Goal: Task Accomplishment & Management: Complete application form

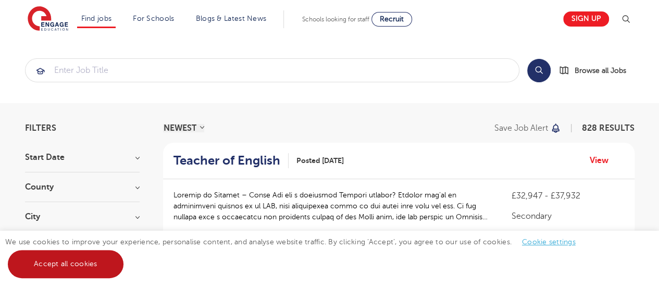
click at [89, 266] on link "Accept all cookies" at bounding box center [66, 264] width 116 height 28
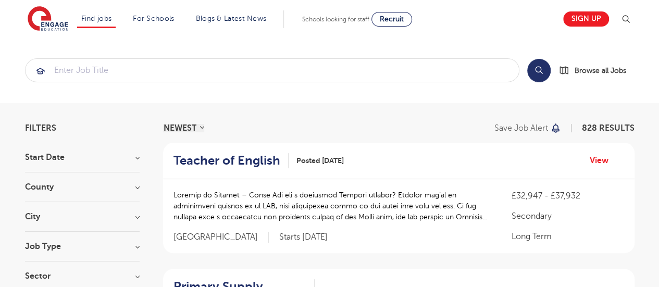
click at [136, 185] on h3 "County" at bounding box center [82, 187] width 115 height 8
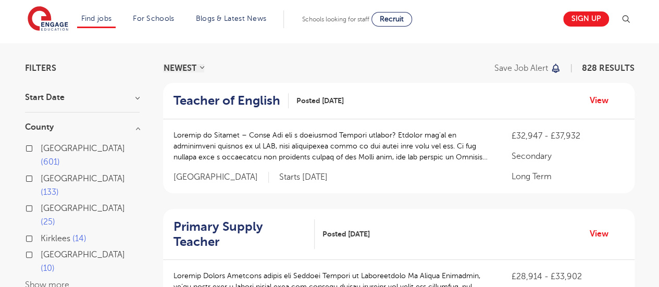
scroll to position [73, 0]
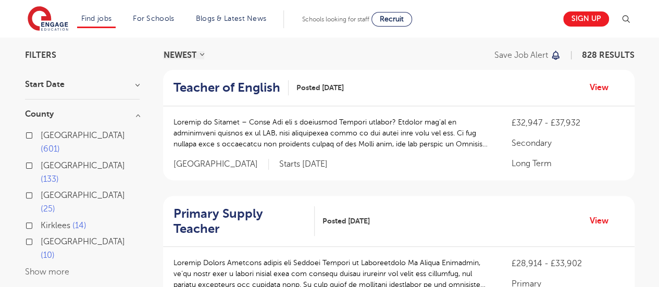
click at [50, 237] on span "East Sussex" at bounding box center [83, 241] width 84 height 9
click at [47, 237] on input "East Sussex 10" at bounding box center [44, 240] width 7 height 7
checkbox input "true"
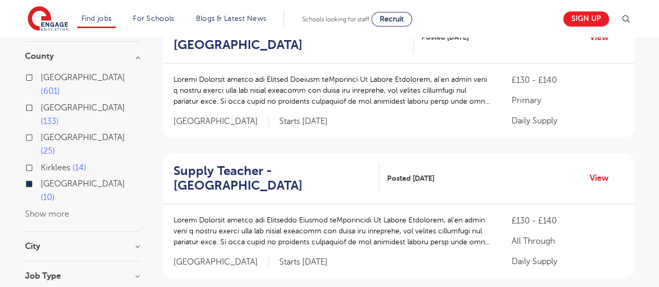
scroll to position [149, 0]
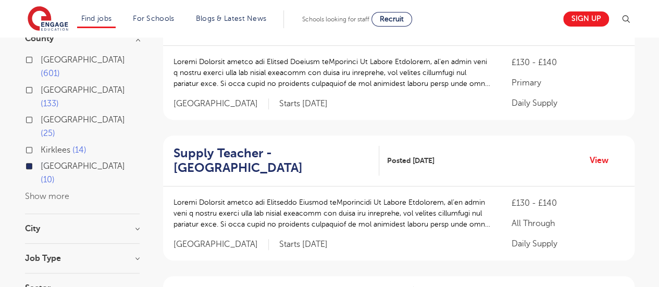
click at [54, 192] on button "Show more" at bounding box center [47, 196] width 44 height 9
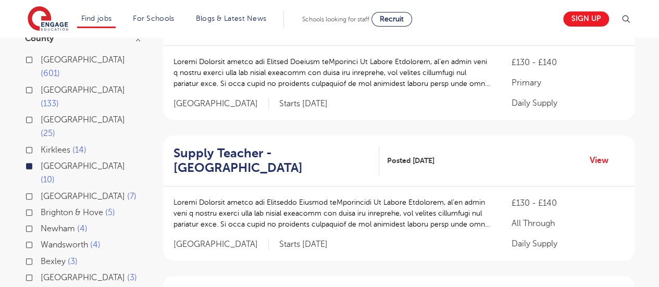
click at [54, 192] on span "[GEOGRAPHIC_DATA]" at bounding box center [83, 196] width 84 height 9
click at [47, 192] on input "West Sussex 7" at bounding box center [44, 195] width 7 height 7
click at [41, 159] on label "East Sussex 10" at bounding box center [90, 173] width 99 height 28
click at [41, 162] on input "East Sussex 10" at bounding box center [44, 165] width 7 height 7
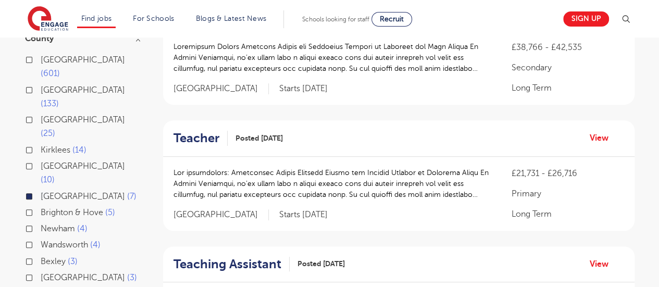
click at [41, 206] on label "Brighton & Hove 5" at bounding box center [78, 213] width 75 height 14
click at [41, 208] on input "Brighton & Hove 5" at bounding box center [44, 211] width 7 height 7
checkbox input "true"
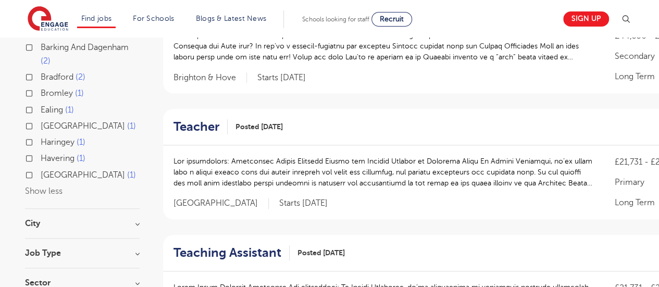
scroll to position [417, 0]
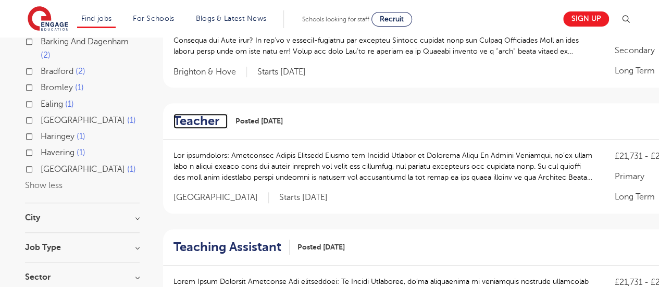
click at [194, 121] on h2 "Teacher" at bounding box center [197, 121] width 46 height 15
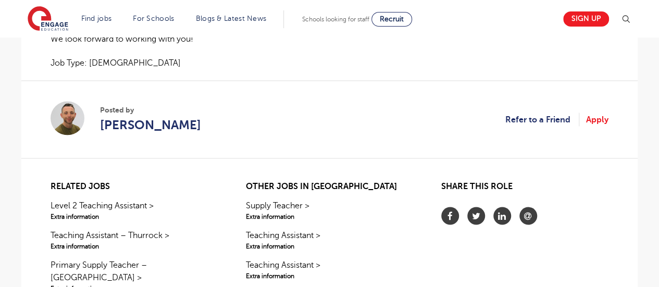
scroll to position [911, 0]
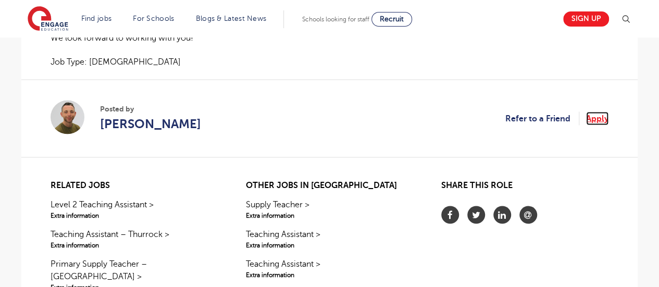
click at [599, 125] on link "Apply" at bounding box center [597, 119] width 22 height 14
